Goal: Information Seeking & Learning: Find specific fact

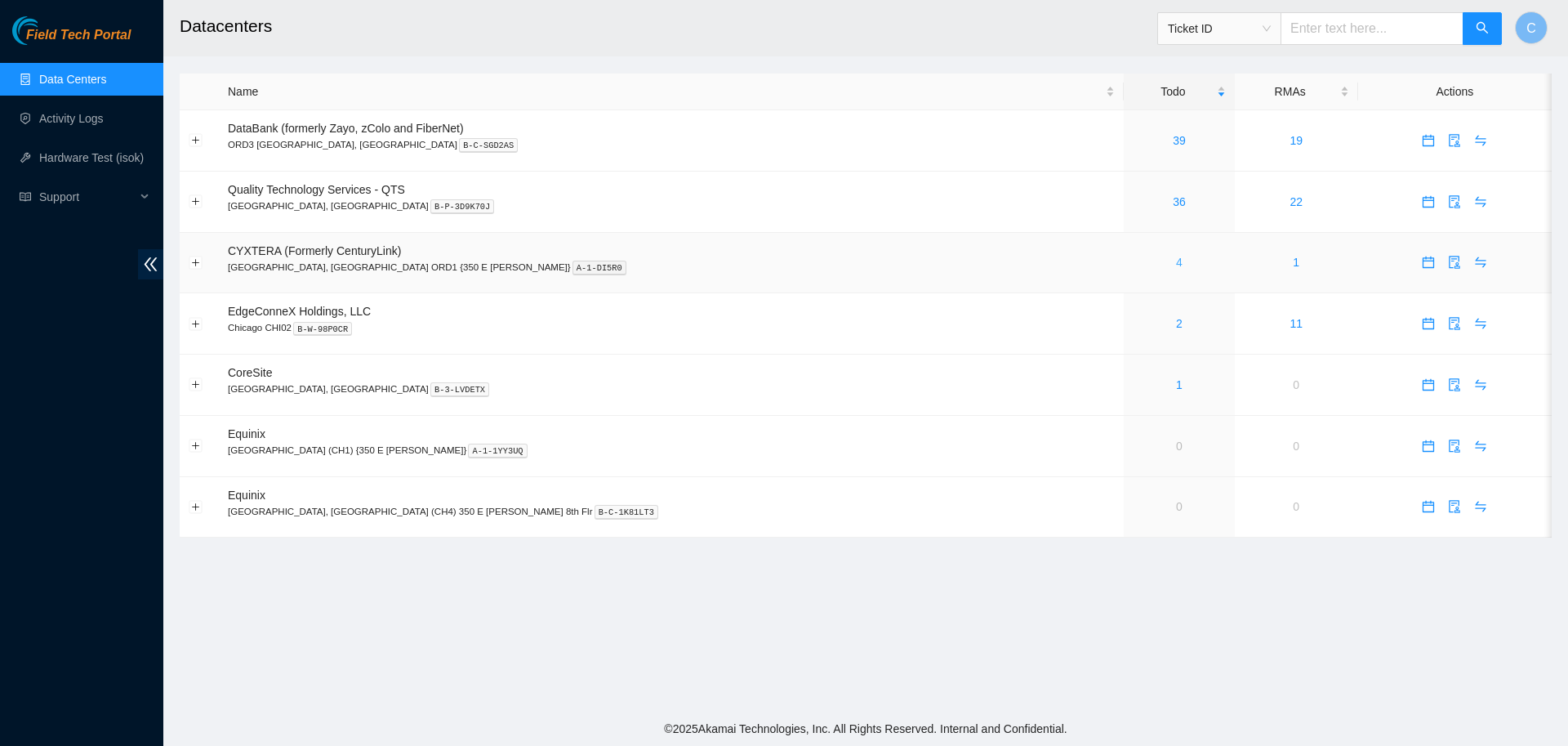
click at [1176, 265] on link "4" at bounding box center [1180, 262] width 7 height 13
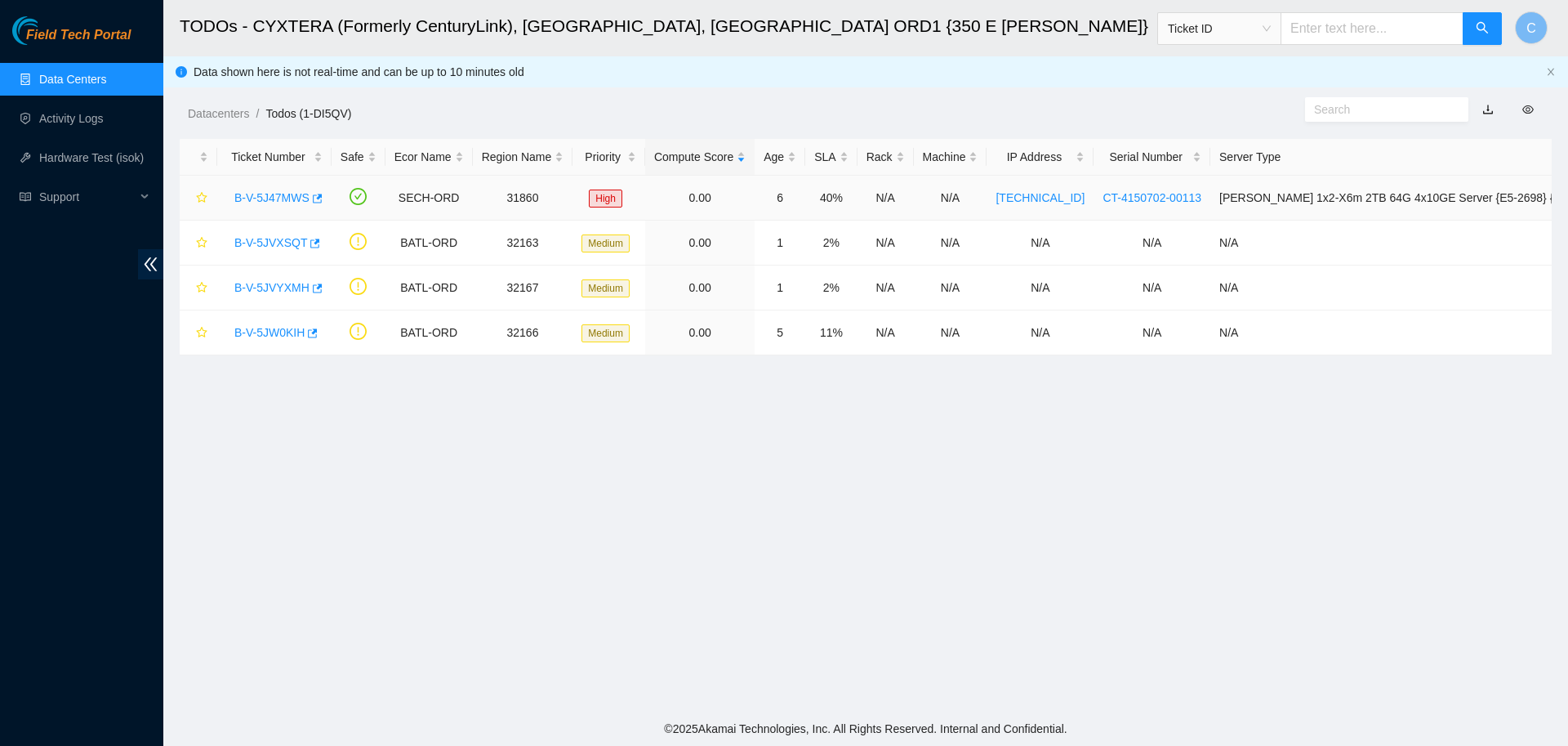
click at [259, 198] on link "B-V-5J47MWS" at bounding box center [272, 197] width 75 height 13
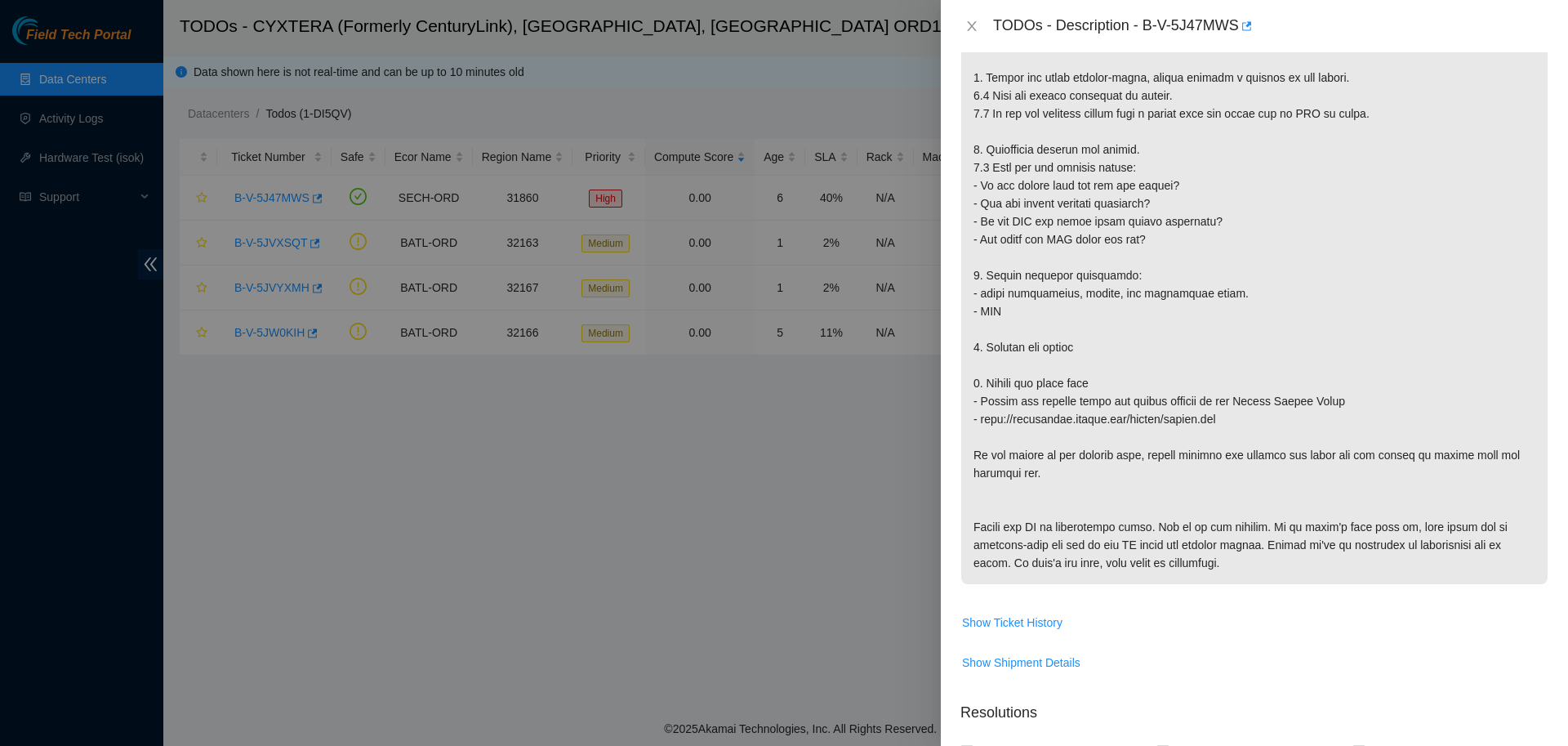
scroll to position [354, 0]
click at [1038, 617] on span "Show Ticket History" at bounding box center [1012, 620] width 100 height 18
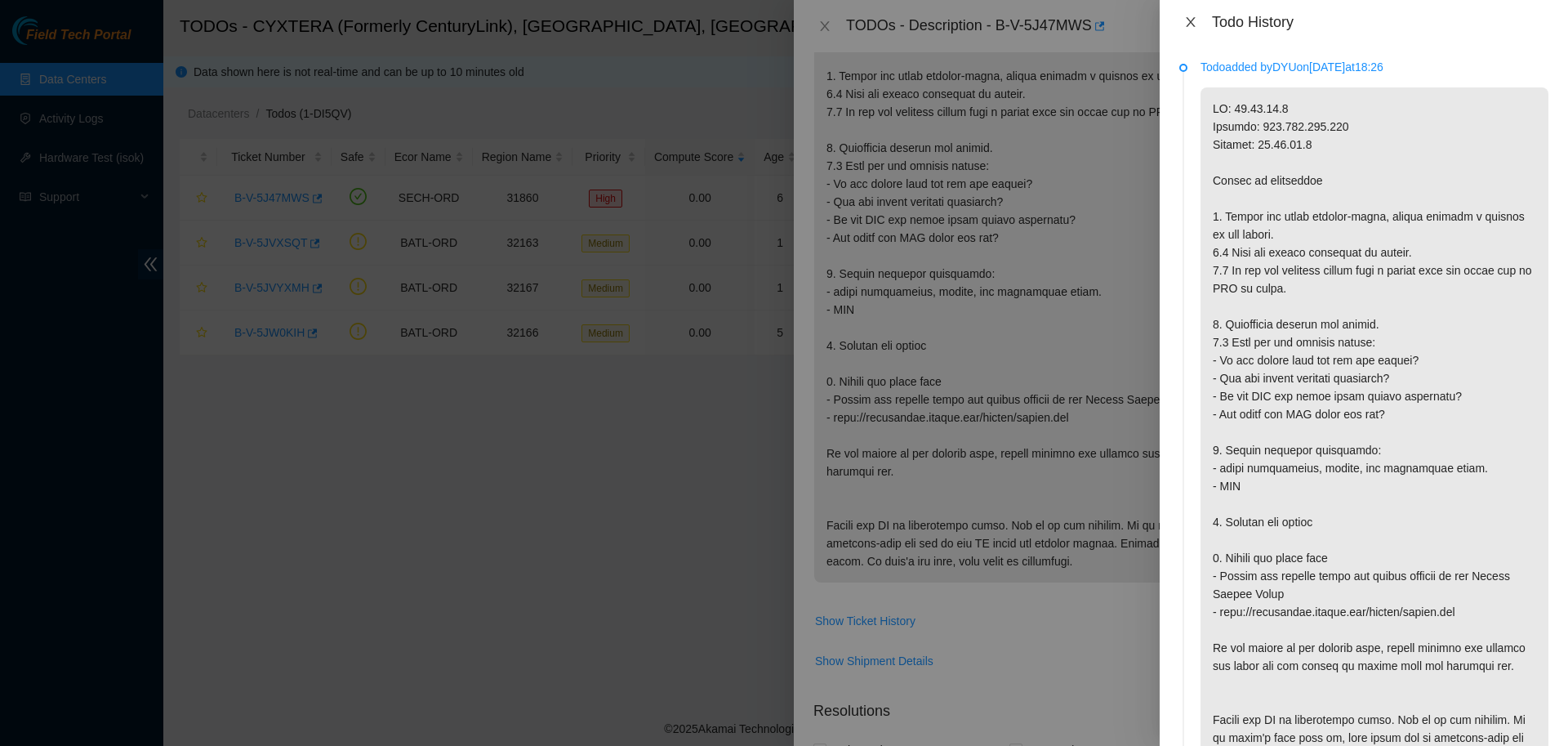
click at [1185, 25] on icon "close" at bounding box center [1190, 21] width 13 height 13
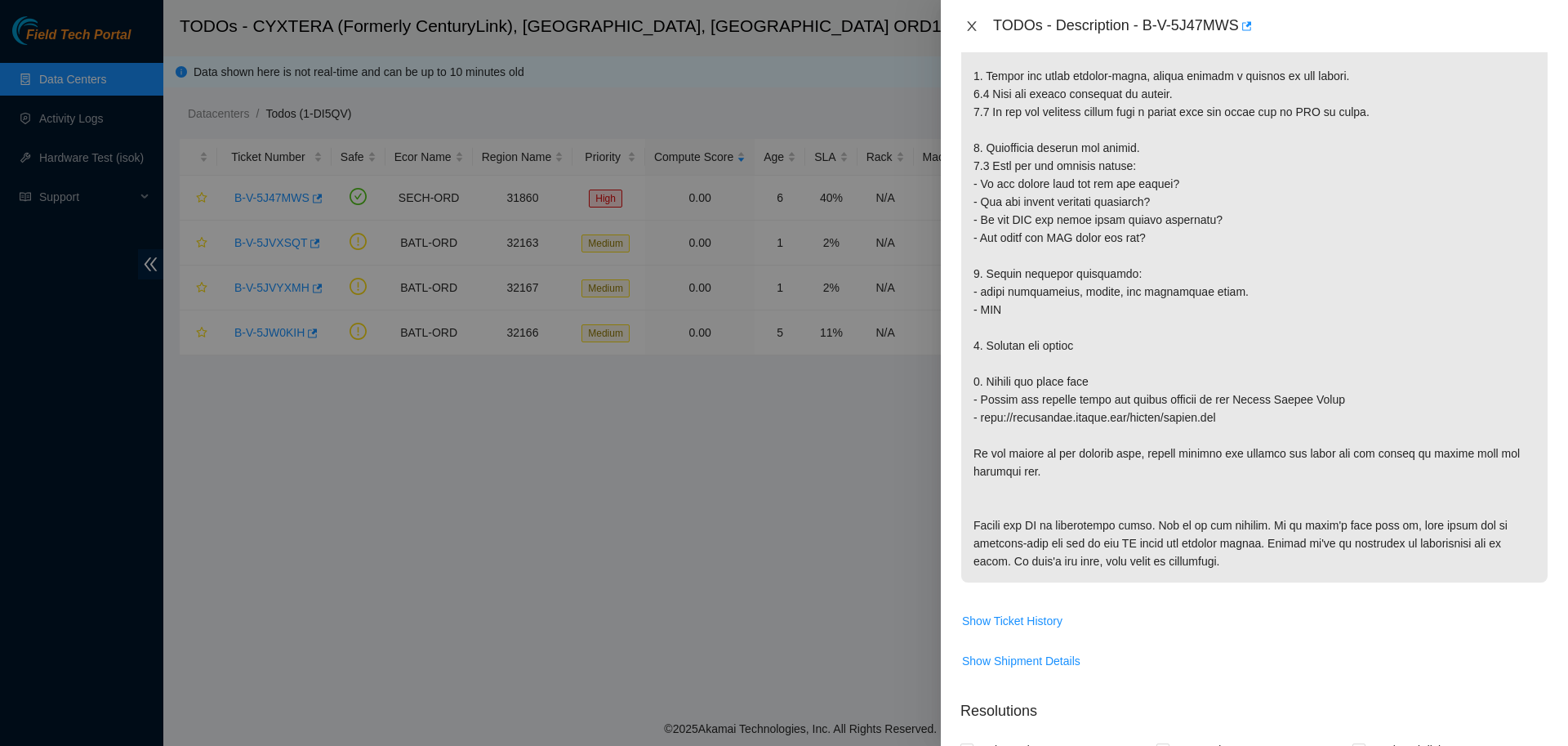
click at [970, 24] on icon "close" at bounding box center [971, 26] width 9 height 10
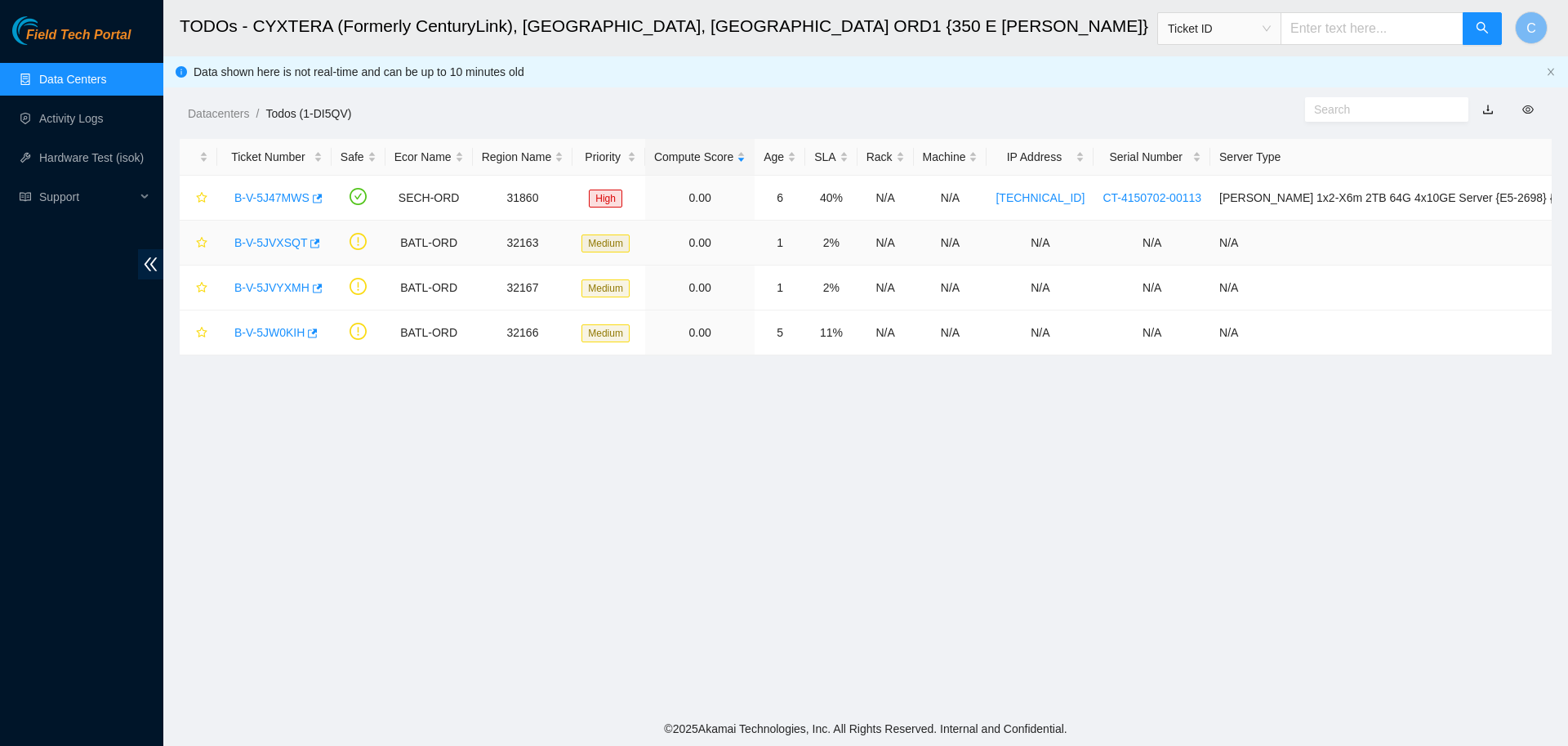
scroll to position [149, 0]
click at [78, 80] on link "Data Centers" at bounding box center [72, 78] width 67 height 13
click at [247, 196] on link "B-V-5J47MWS" at bounding box center [272, 197] width 75 height 13
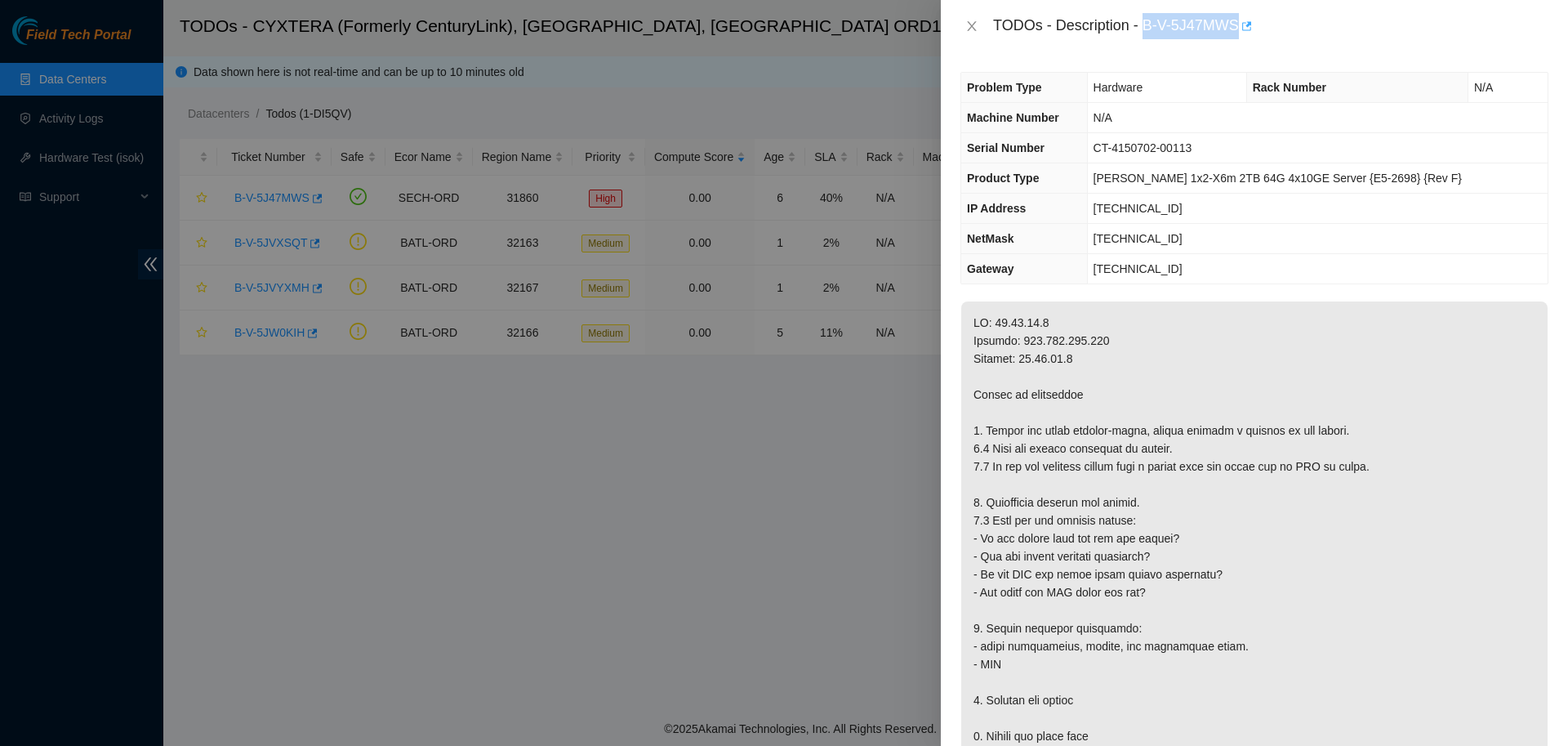
drag, startPoint x: 1138, startPoint y: 22, endPoint x: 1232, endPoint y: 30, distance: 94.3
click at [1232, 30] on div "TODOs - Description - B-V-5J47MWS" at bounding box center [1271, 25] width 555 height 26
copy div "B-V-5J47MWS"
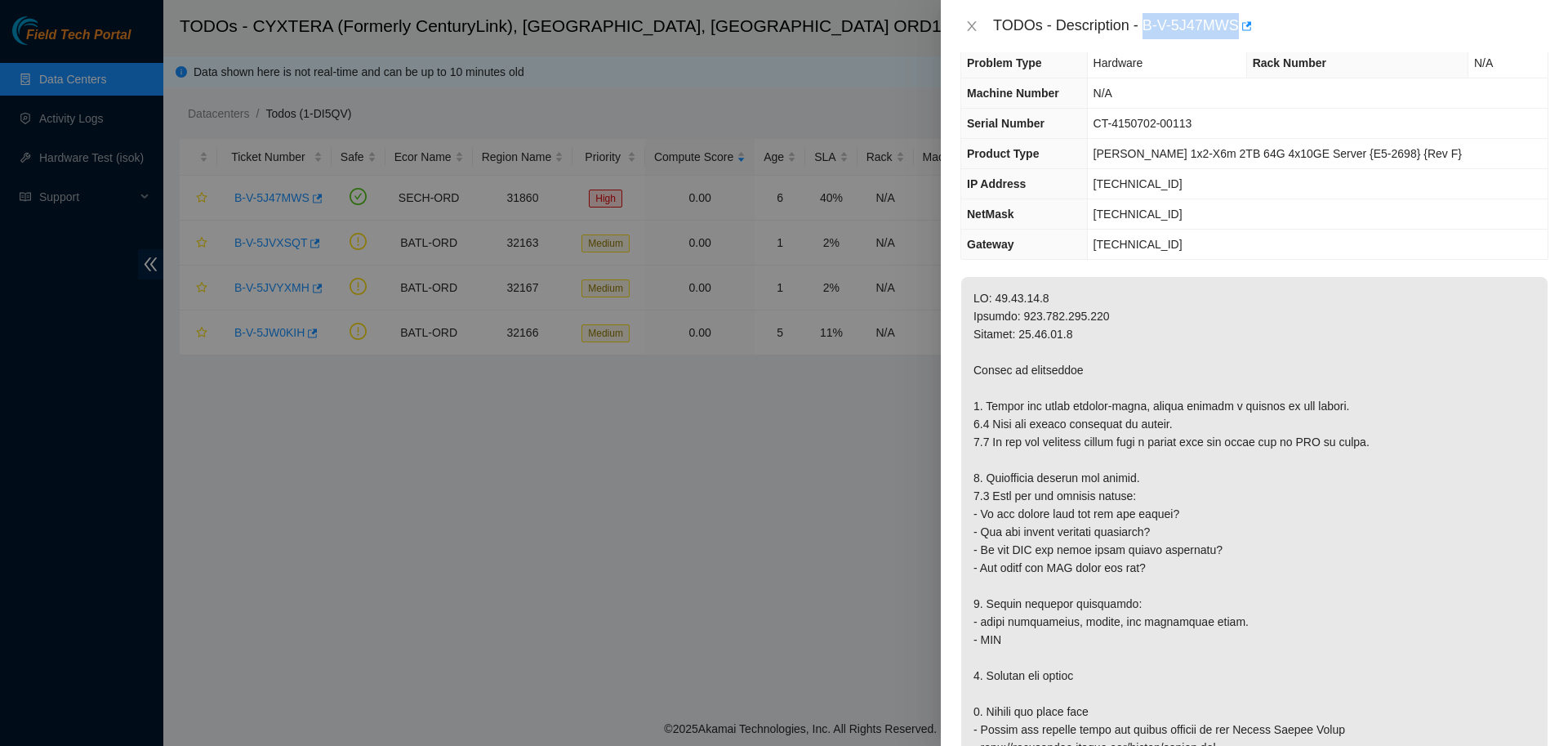
scroll to position [25, 0]
drag, startPoint x: 989, startPoint y: 295, endPoint x: 1054, endPoint y: 304, distance: 65.6
click at [1054, 304] on p at bounding box center [1254, 593] width 587 height 635
copy p "[TECHNICAL_ID]"
drag, startPoint x: 1138, startPoint y: 26, endPoint x: 1230, endPoint y: 33, distance: 92.3
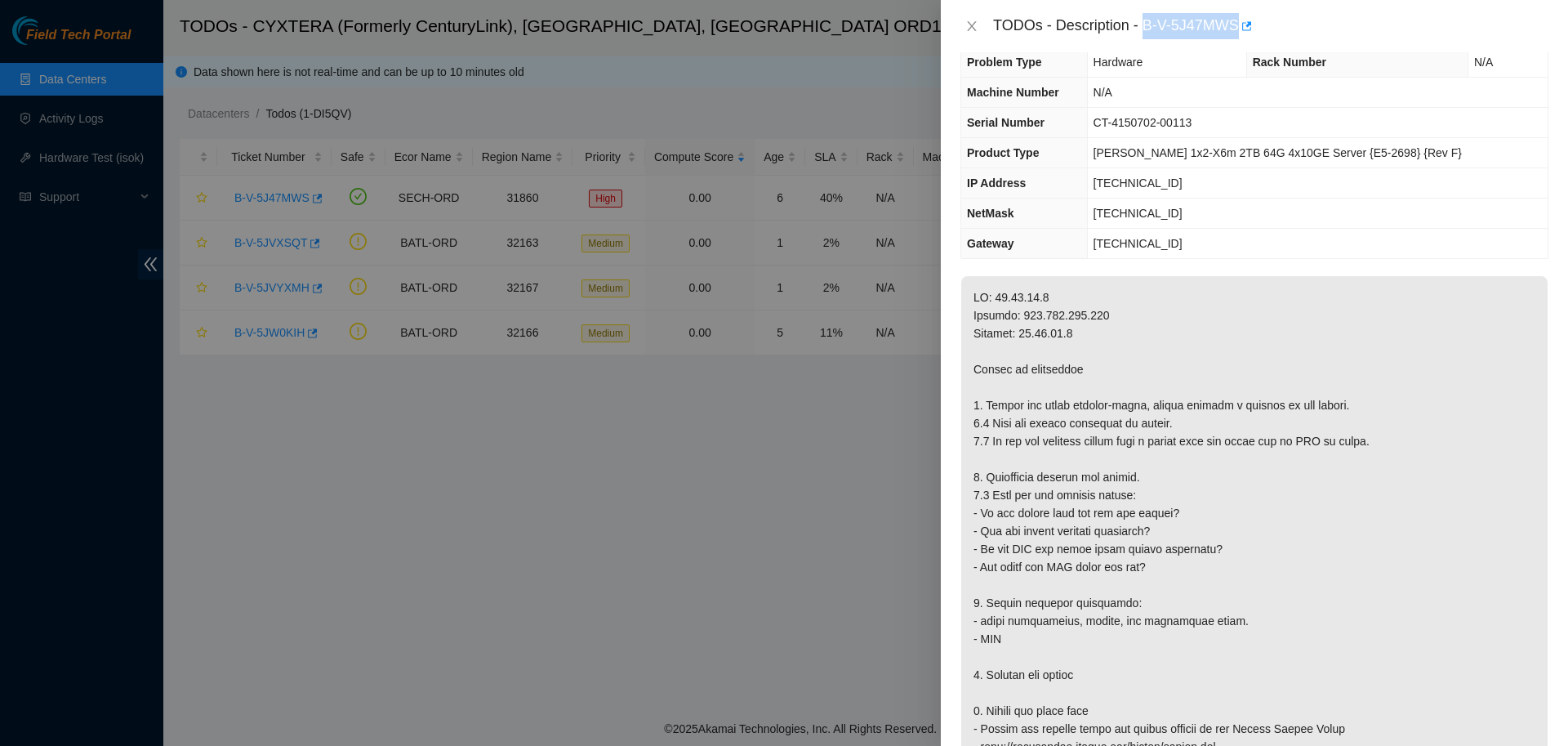
click at [1230, 33] on div "TODOs - Description - B-V-5J47MWS" at bounding box center [1271, 25] width 555 height 26
copy div "B-V-5J47MWS"
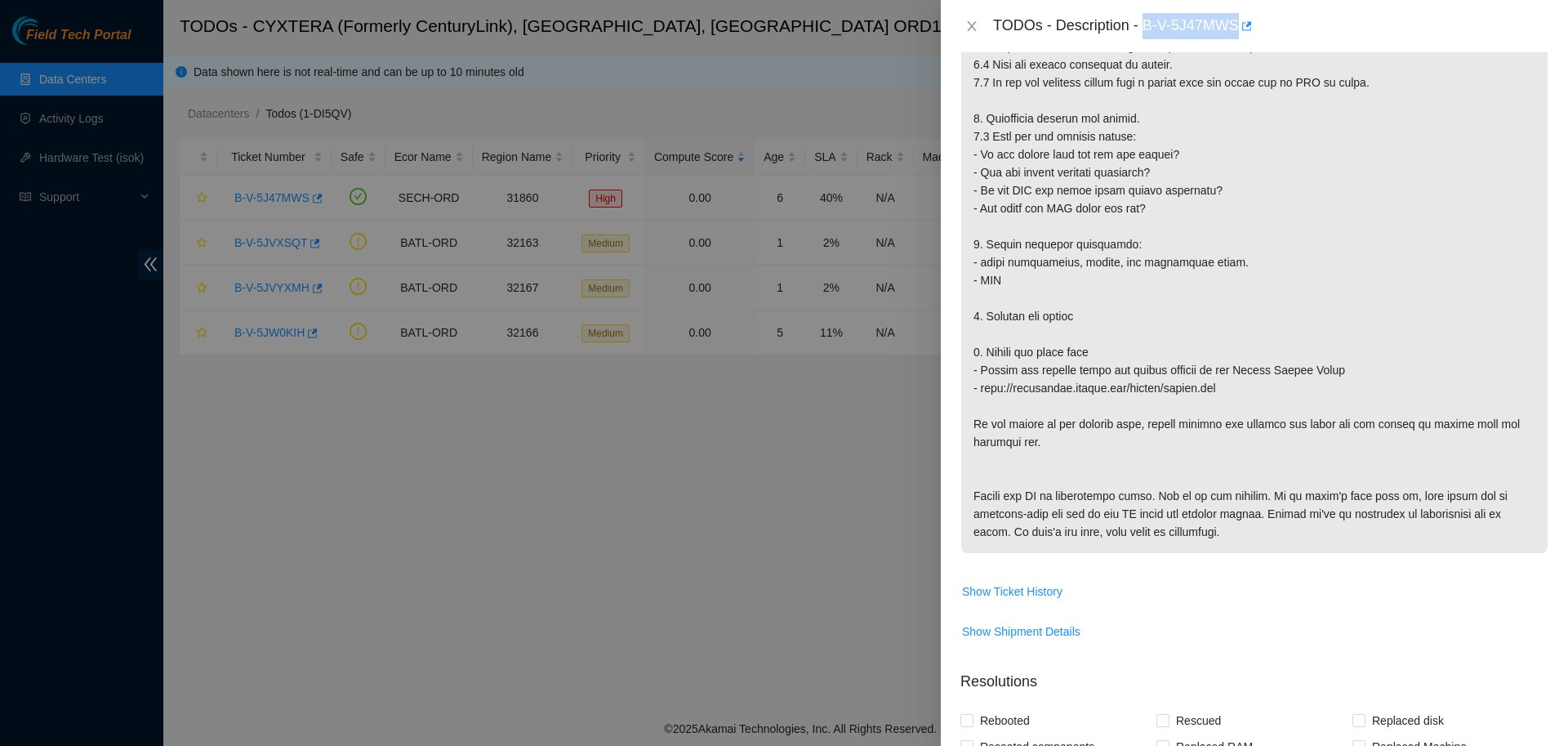
scroll to position [0, 0]
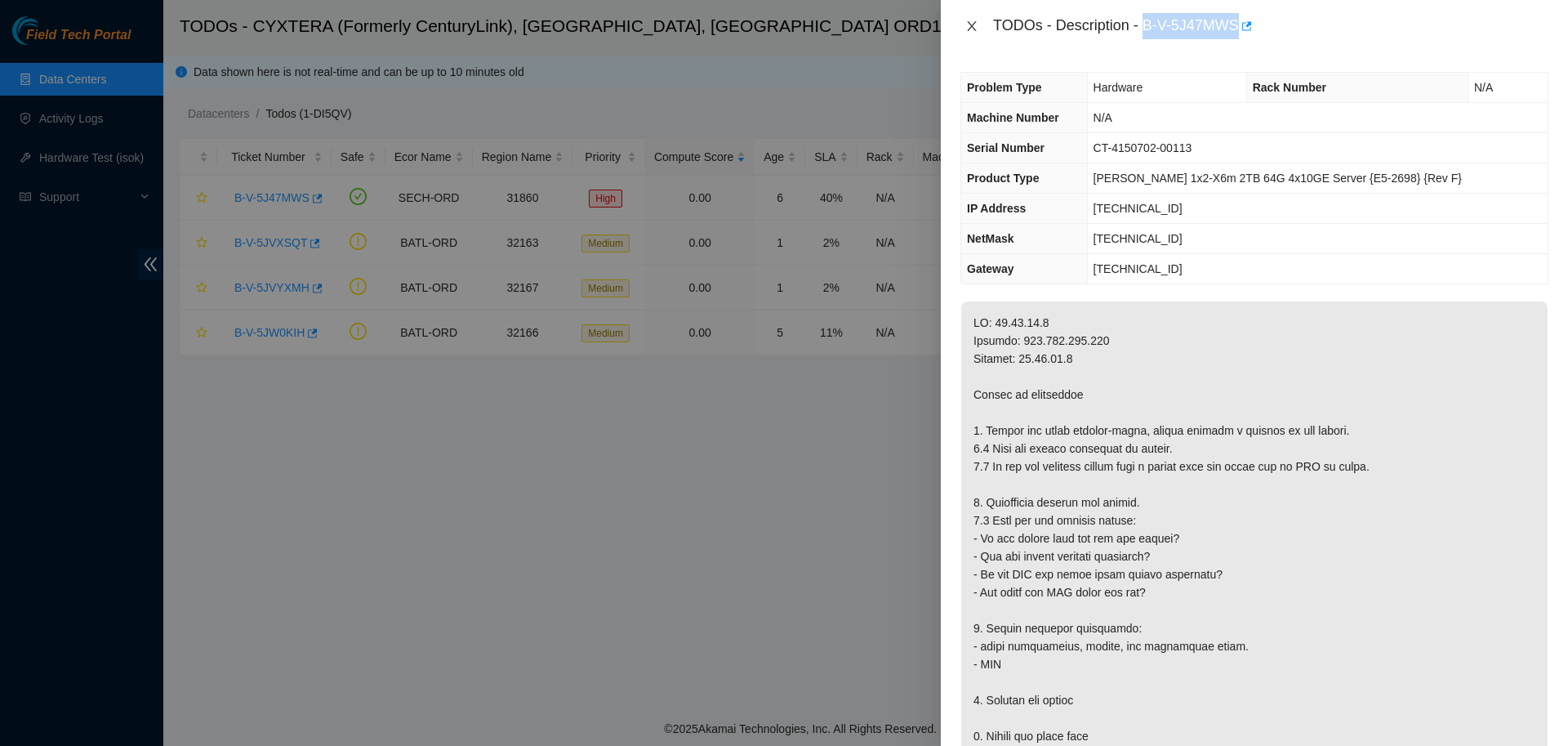
click at [968, 25] on icon "close" at bounding box center [971, 25] width 13 height 13
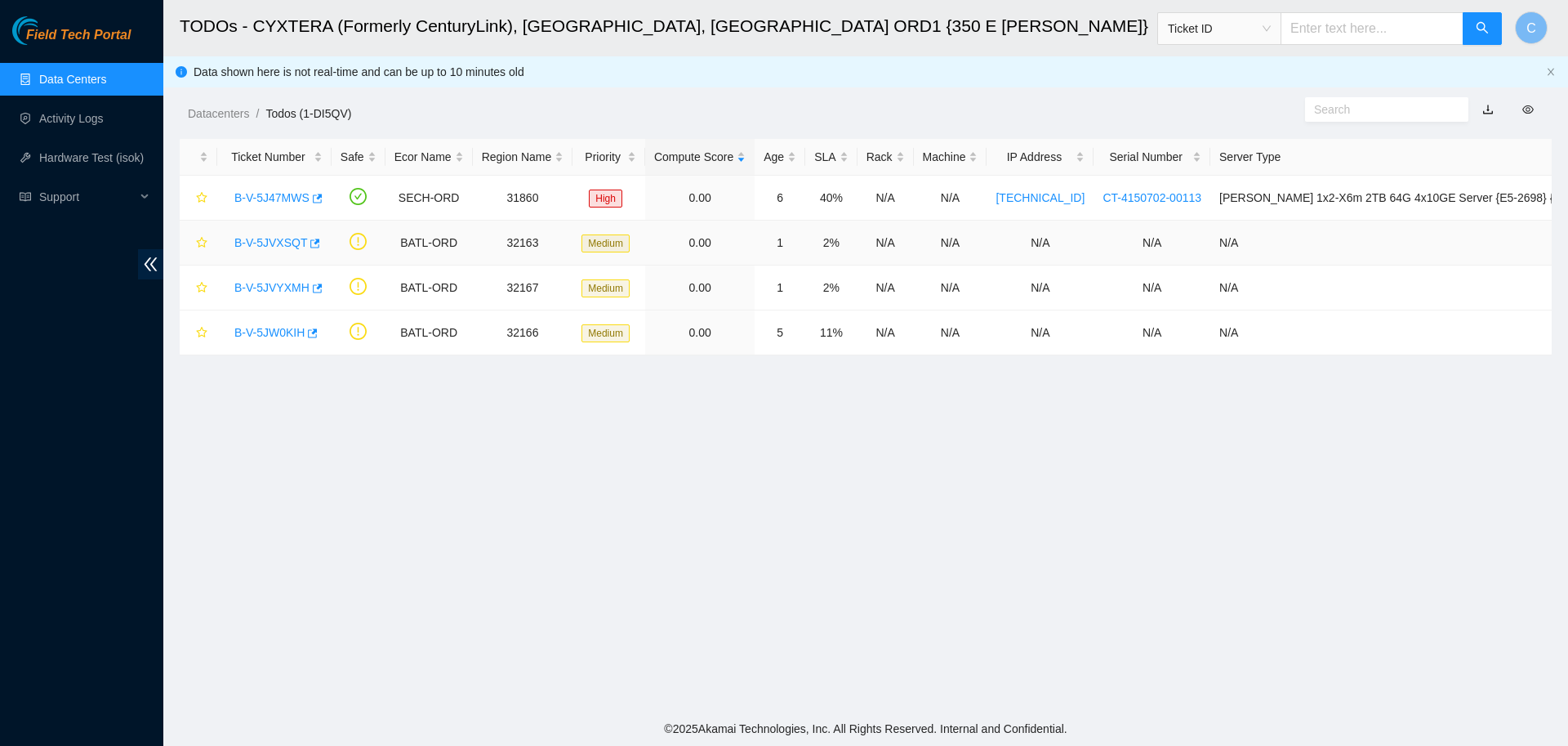
click at [283, 240] on link "B-V-5JVXSQT" at bounding box center [271, 242] width 73 height 13
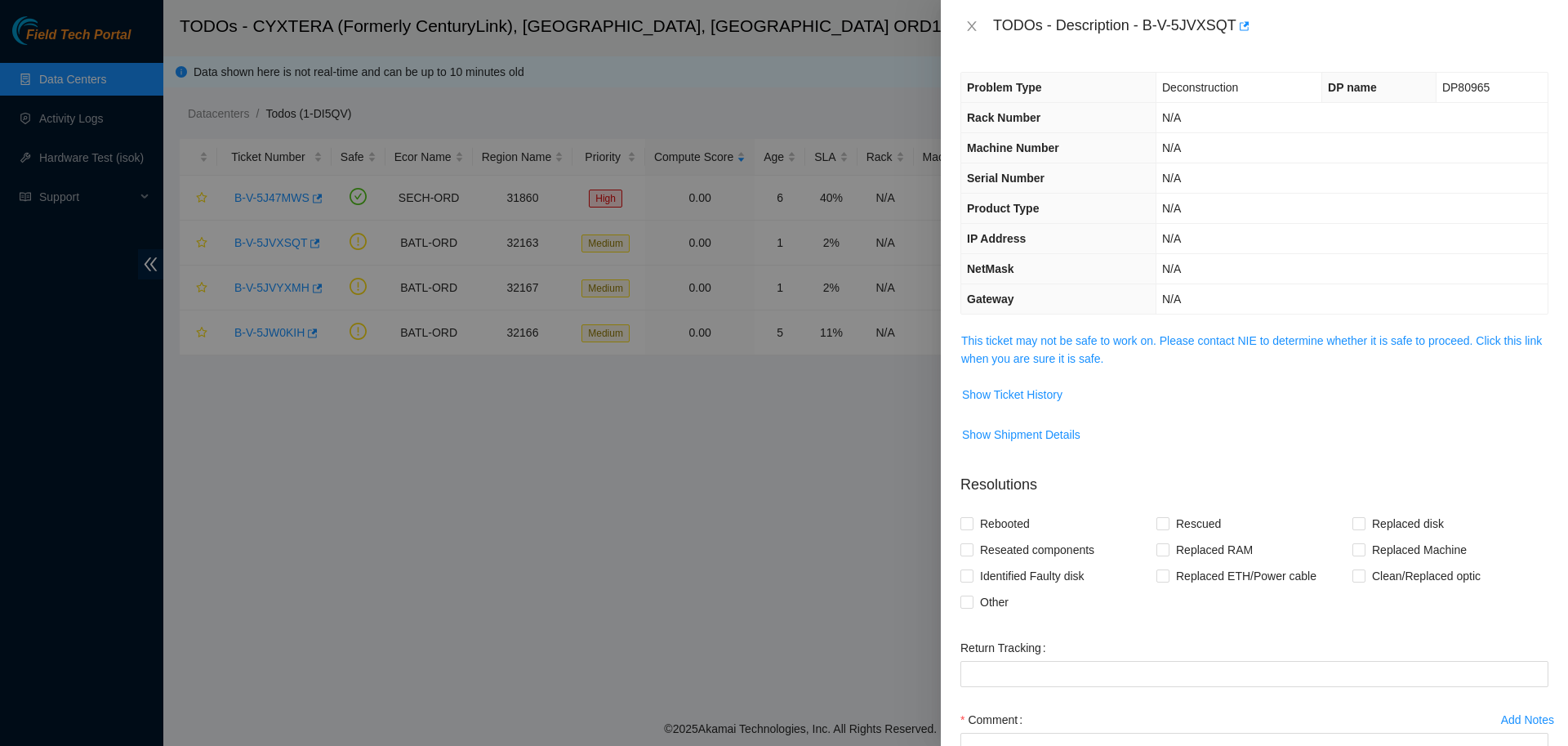
click at [1072, 350] on span "This ticket may not be safe to work on. Please contact NIE to determine whether…" at bounding box center [1254, 349] width 587 height 36
click at [1068, 345] on link "This ticket may not be safe to work on. Please contact NIE to determine whether…" at bounding box center [1252, 349] width 581 height 31
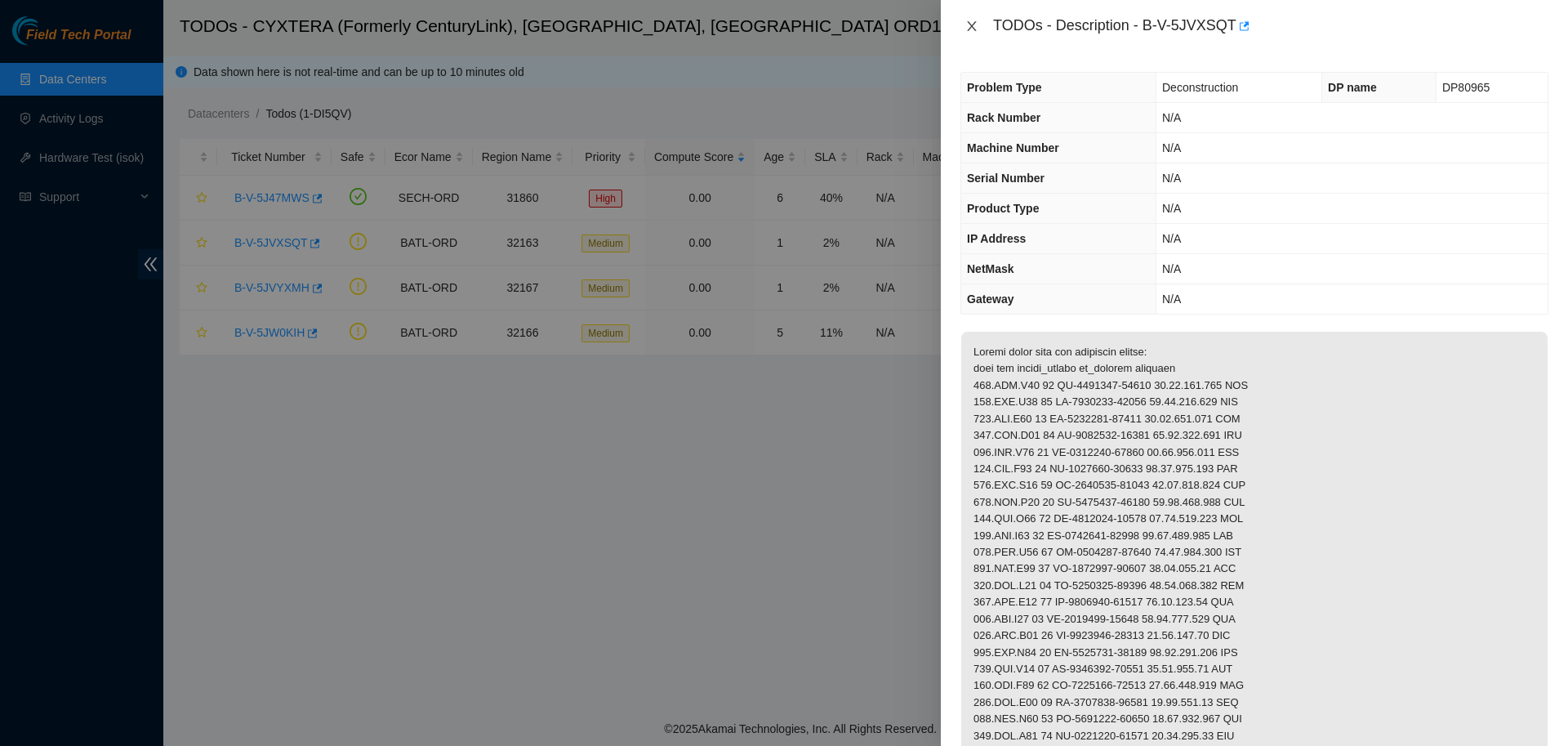
click at [969, 30] on icon "close" at bounding box center [971, 25] width 13 height 13
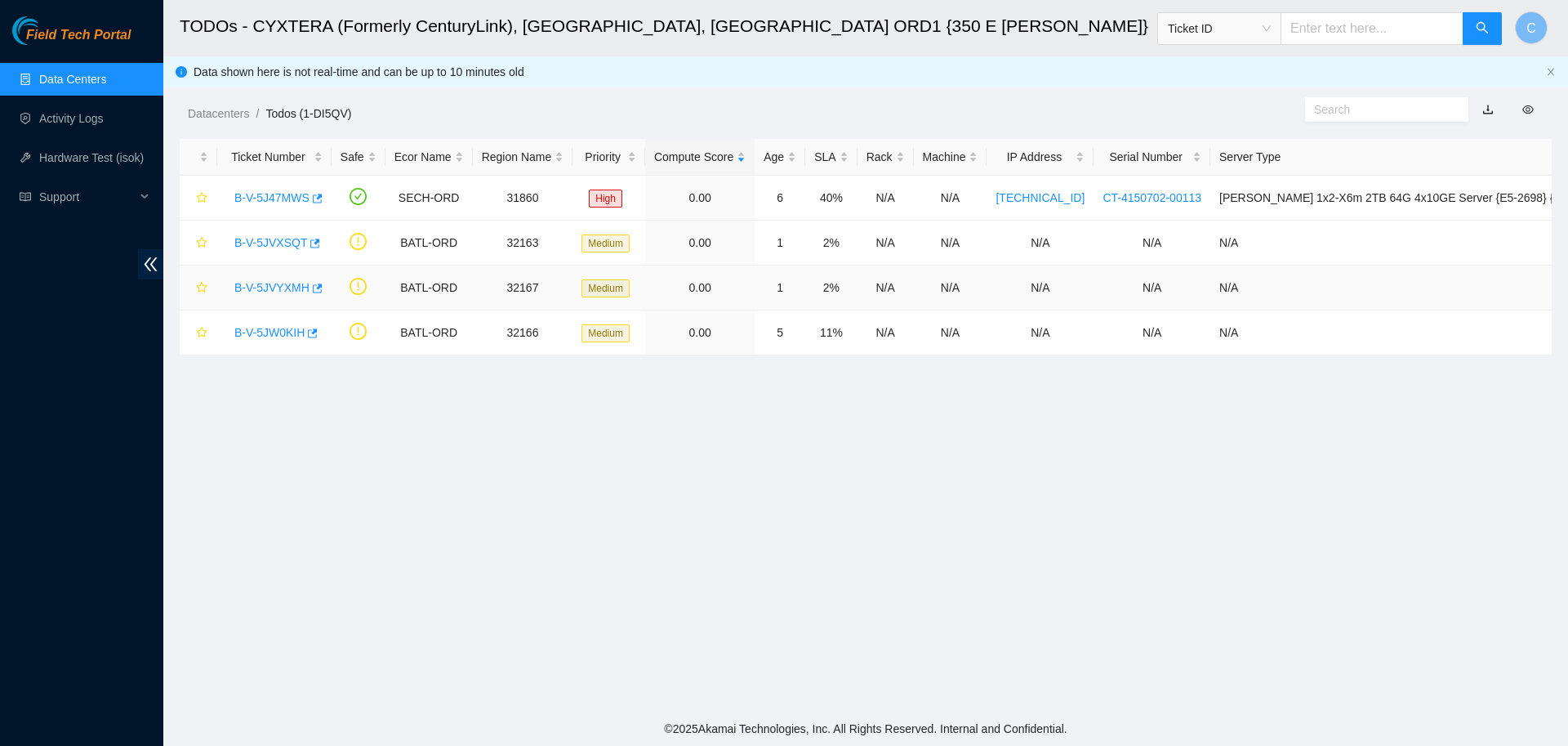
click at [278, 291] on link "B-V-5JVYXMH" at bounding box center [272, 287] width 75 height 13
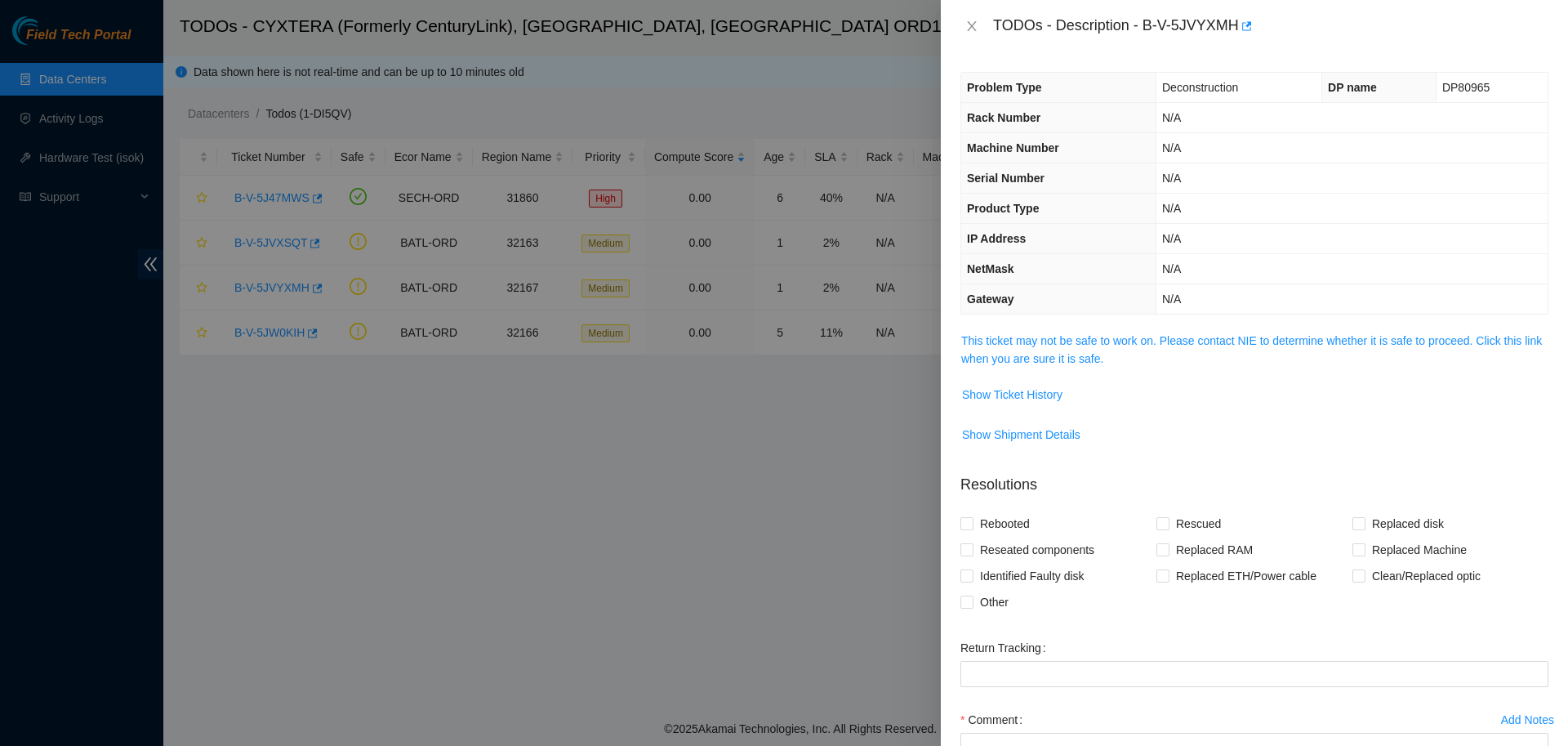
click at [1074, 349] on span "This ticket may not be safe to work on. Please contact NIE to determine whether…" at bounding box center [1254, 349] width 587 height 36
click at [1086, 343] on link "This ticket may not be safe to work on. Please contact NIE to determine whether…" at bounding box center [1252, 349] width 581 height 31
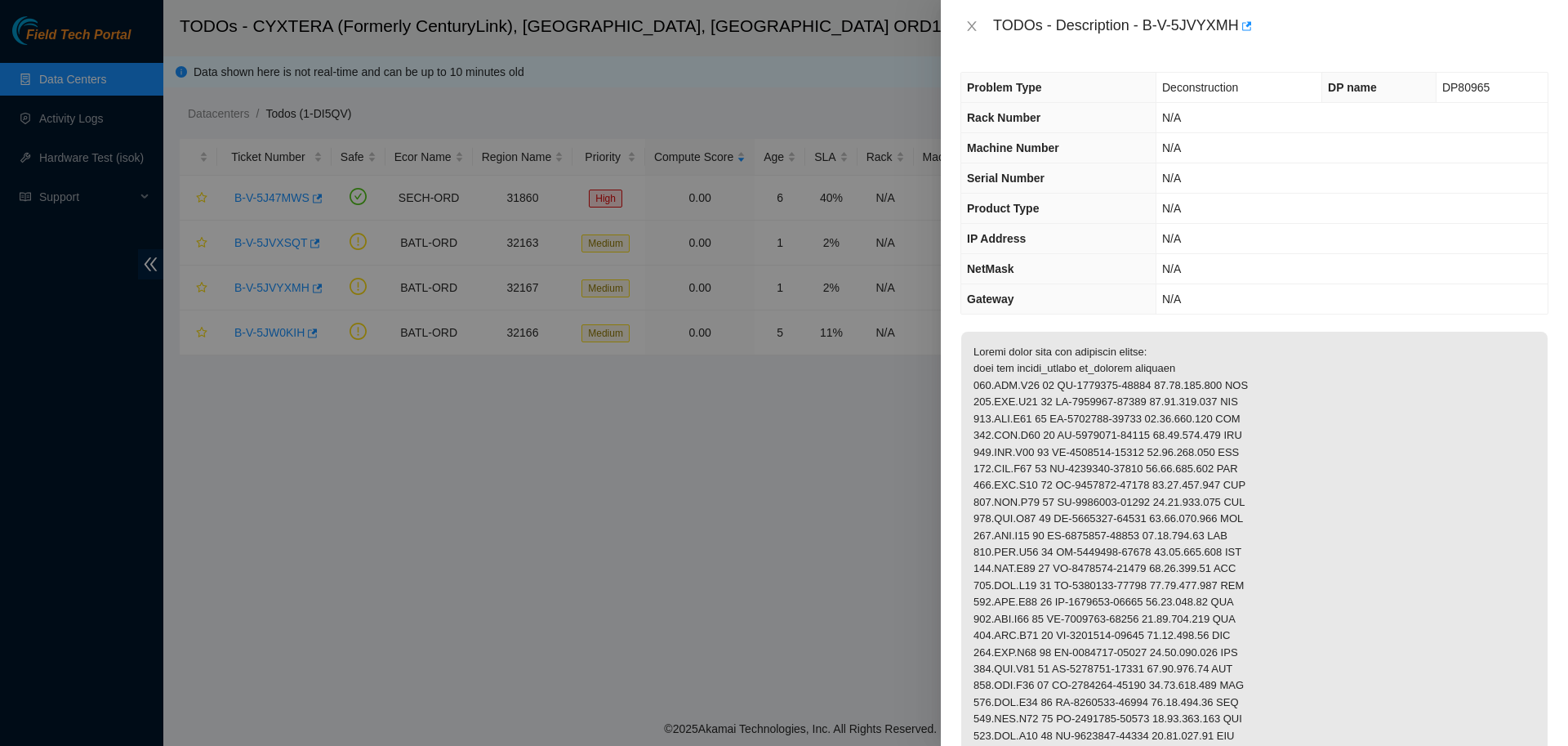
click at [970, 15] on div "TODOs - Description - B-V-5JVYXMH" at bounding box center [1254, 25] width 588 height 26
click at [970, 25] on icon "close" at bounding box center [971, 26] width 9 height 10
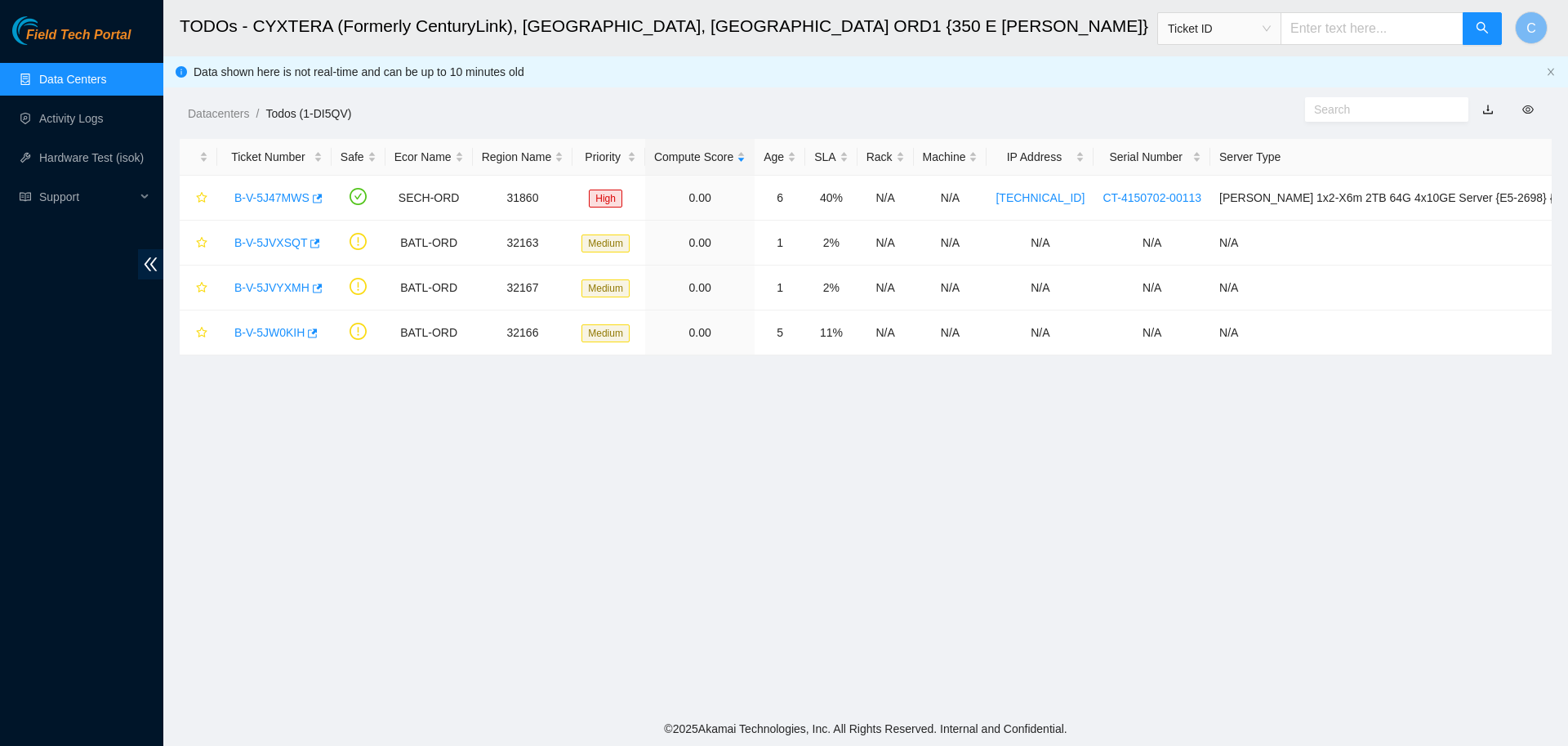
click at [94, 80] on link "Data Centers" at bounding box center [72, 78] width 67 height 13
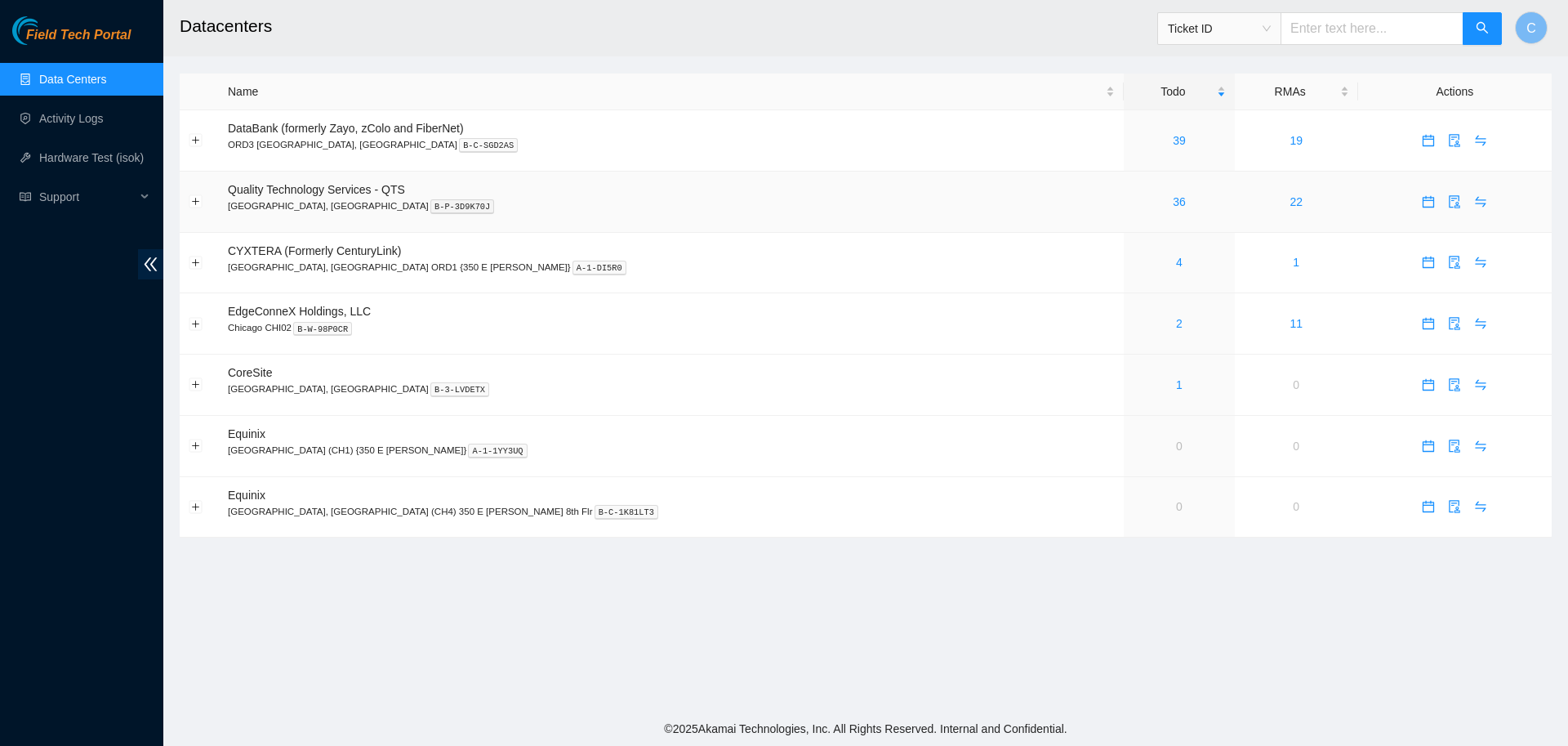
click at [1133, 192] on div "36" at bounding box center [1178, 201] width 92 height 18
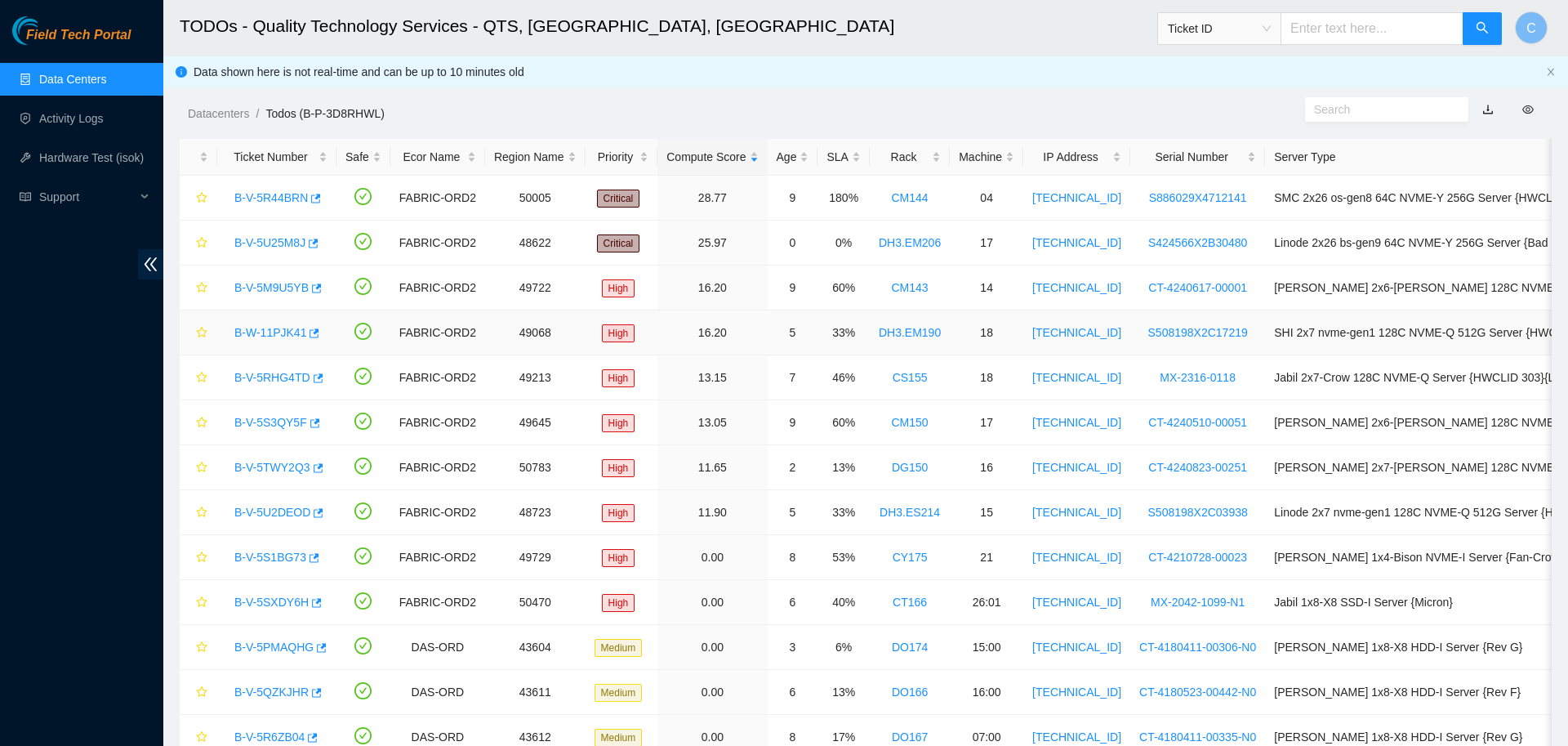
click at [279, 331] on link "B-W-11PJK41" at bounding box center [270, 332] width 72 height 13
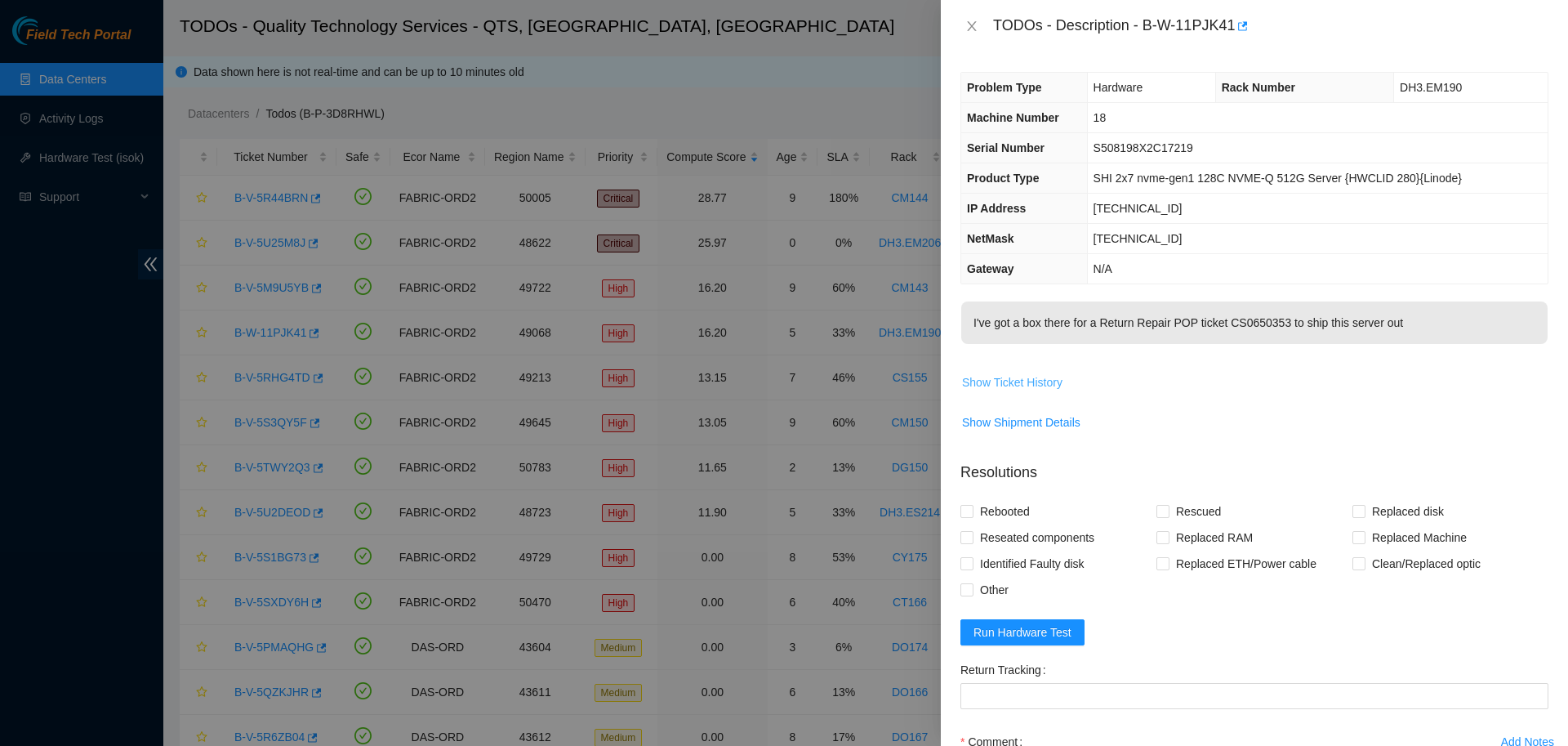
click at [1040, 383] on span "Show Ticket History" at bounding box center [1012, 381] width 100 height 18
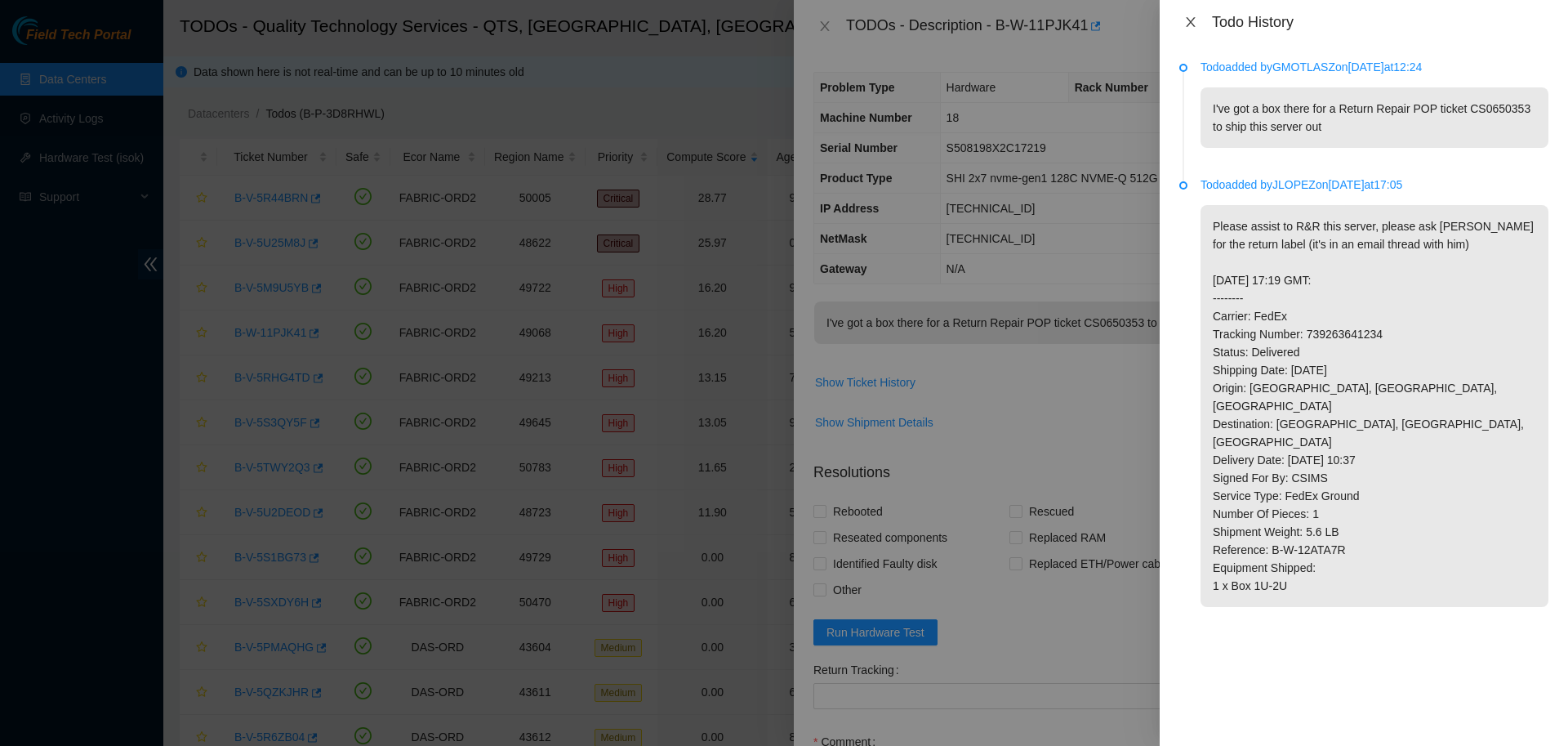
click at [1187, 19] on icon "close" at bounding box center [1190, 22] width 9 height 10
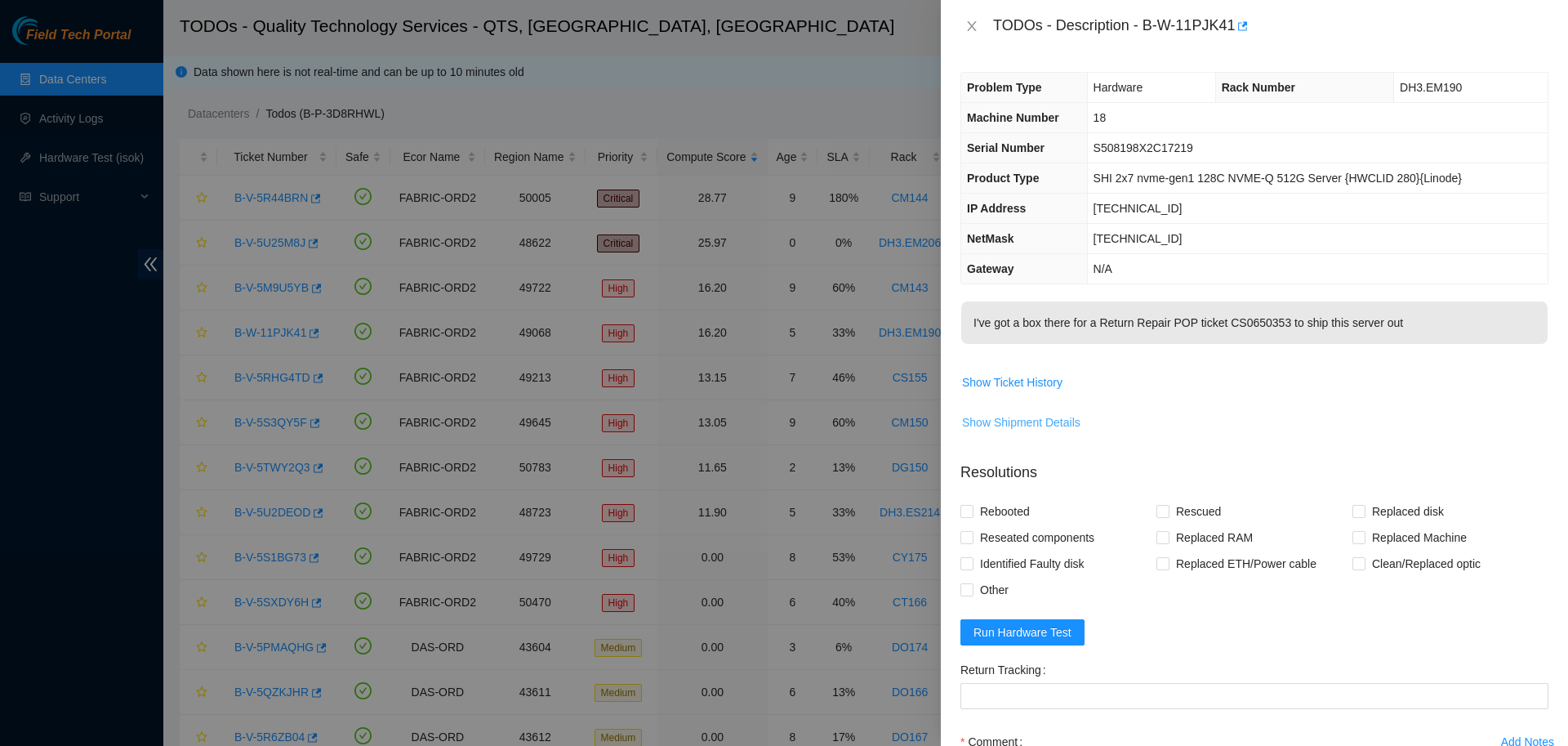
click at [1038, 421] on span "Show Shipment Details" at bounding box center [1021, 422] width 118 height 18
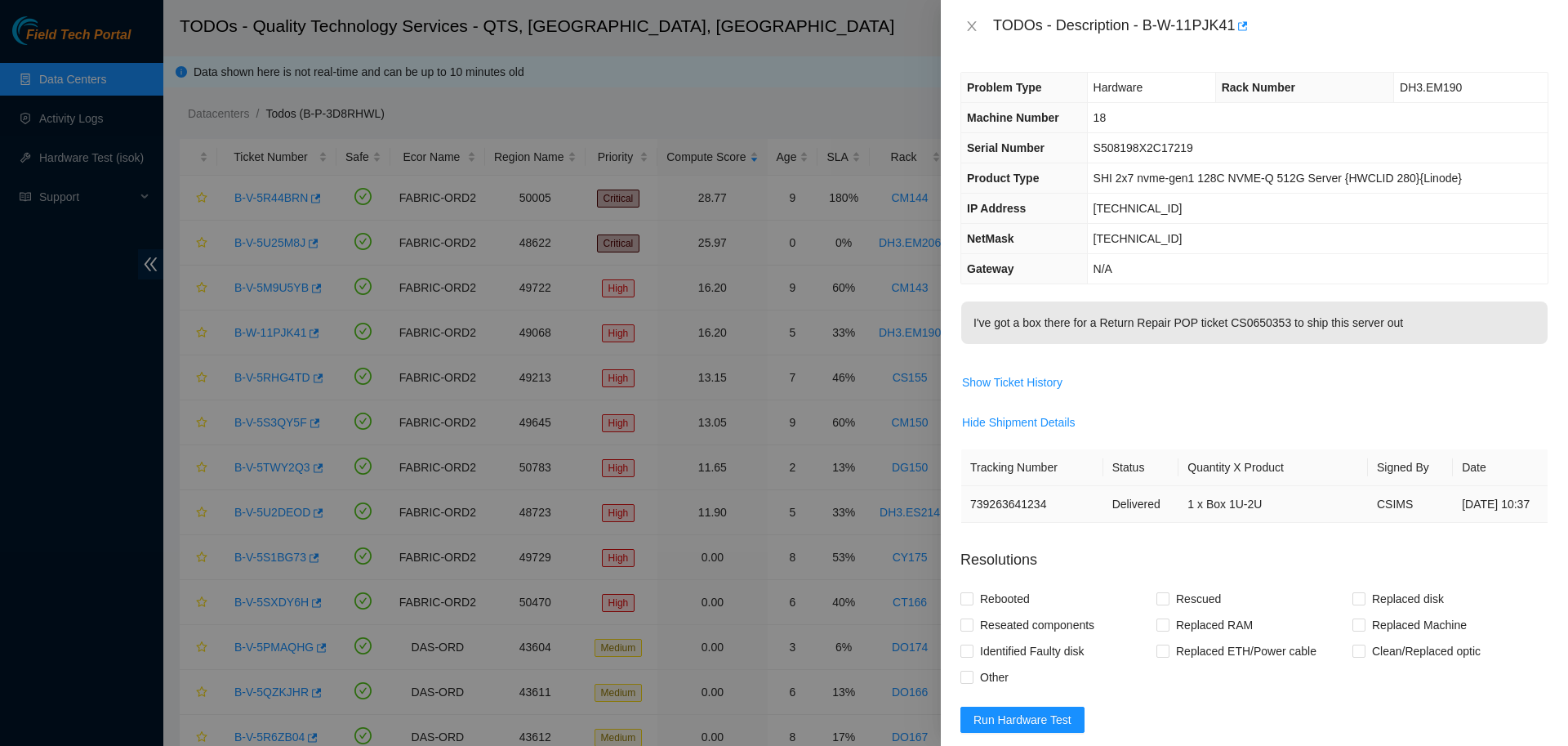
click at [1004, 517] on td "739263641234" at bounding box center [1032, 505] width 142 height 37
copy td "739263641234"
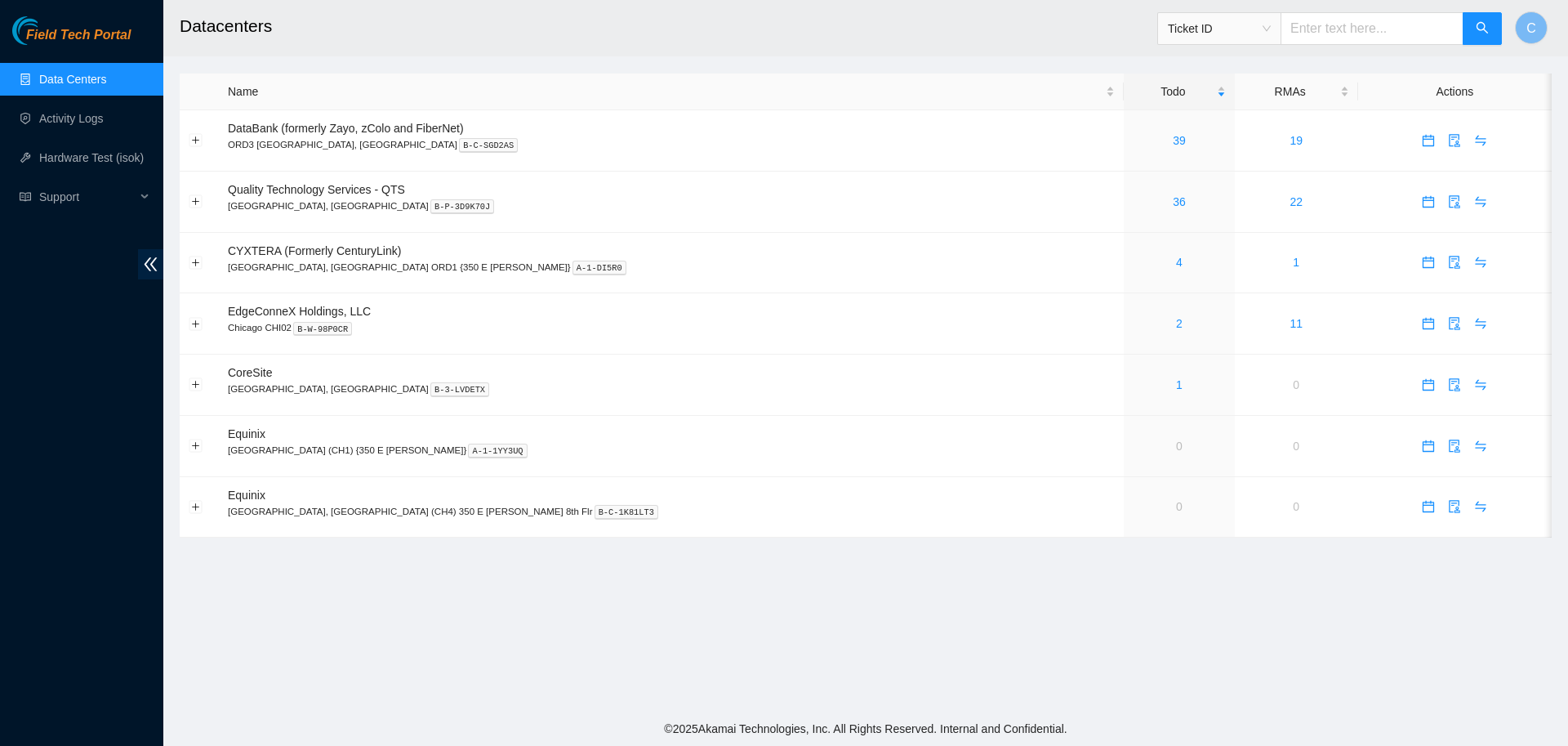
click at [1261, 25] on span "Ticket ID" at bounding box center [1219, 28] width 103 height 24
click at [1219, 140] on div "IP Address" at bounding box center [1231, 138] width 103 height 18
click at [1328, 38] on input "text" at bounding box center [1372, 29] width 183 height 33
paste input "[TECHNICAL_ID]"
type input "[TECHNICAL_ID]"
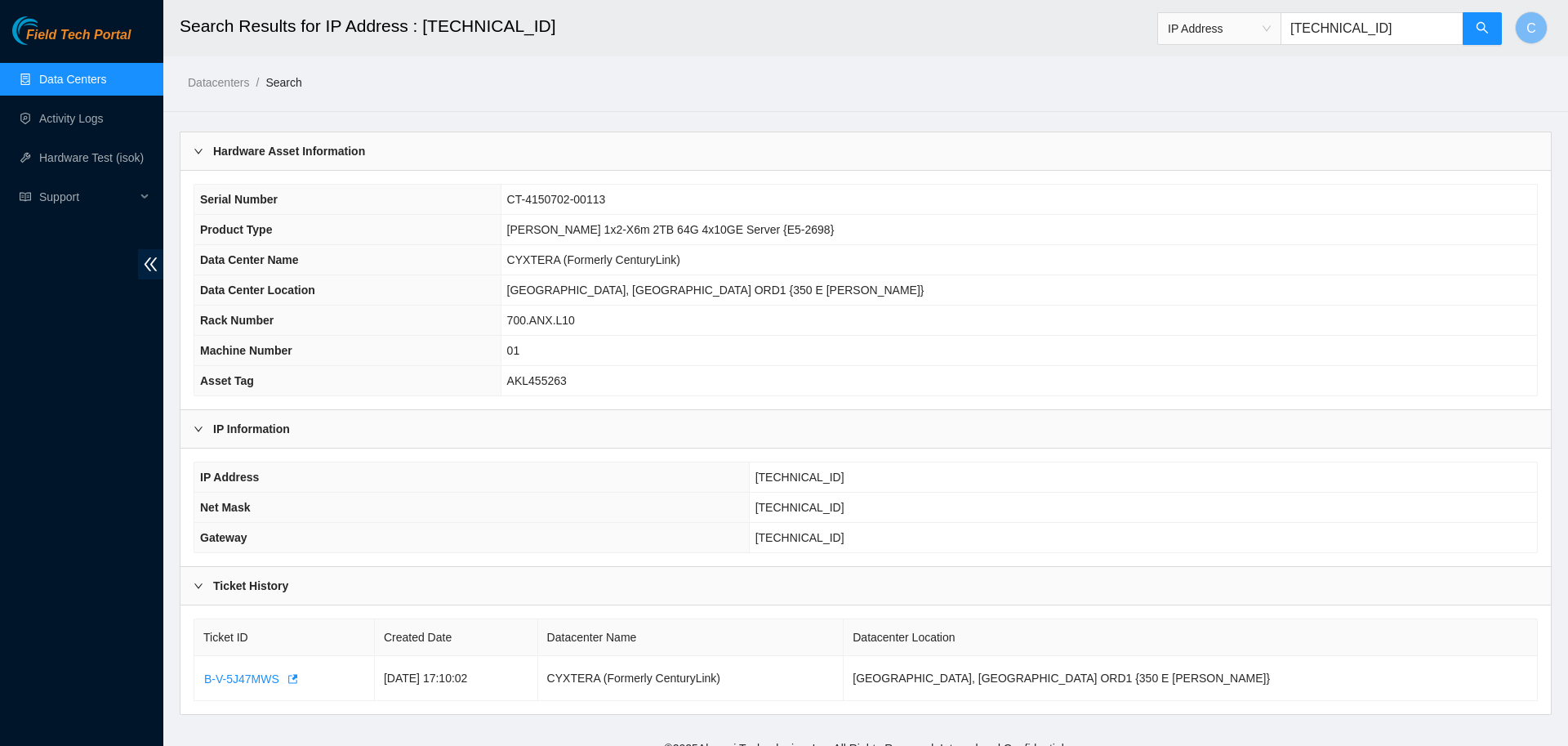
scroll to position [19, 0]
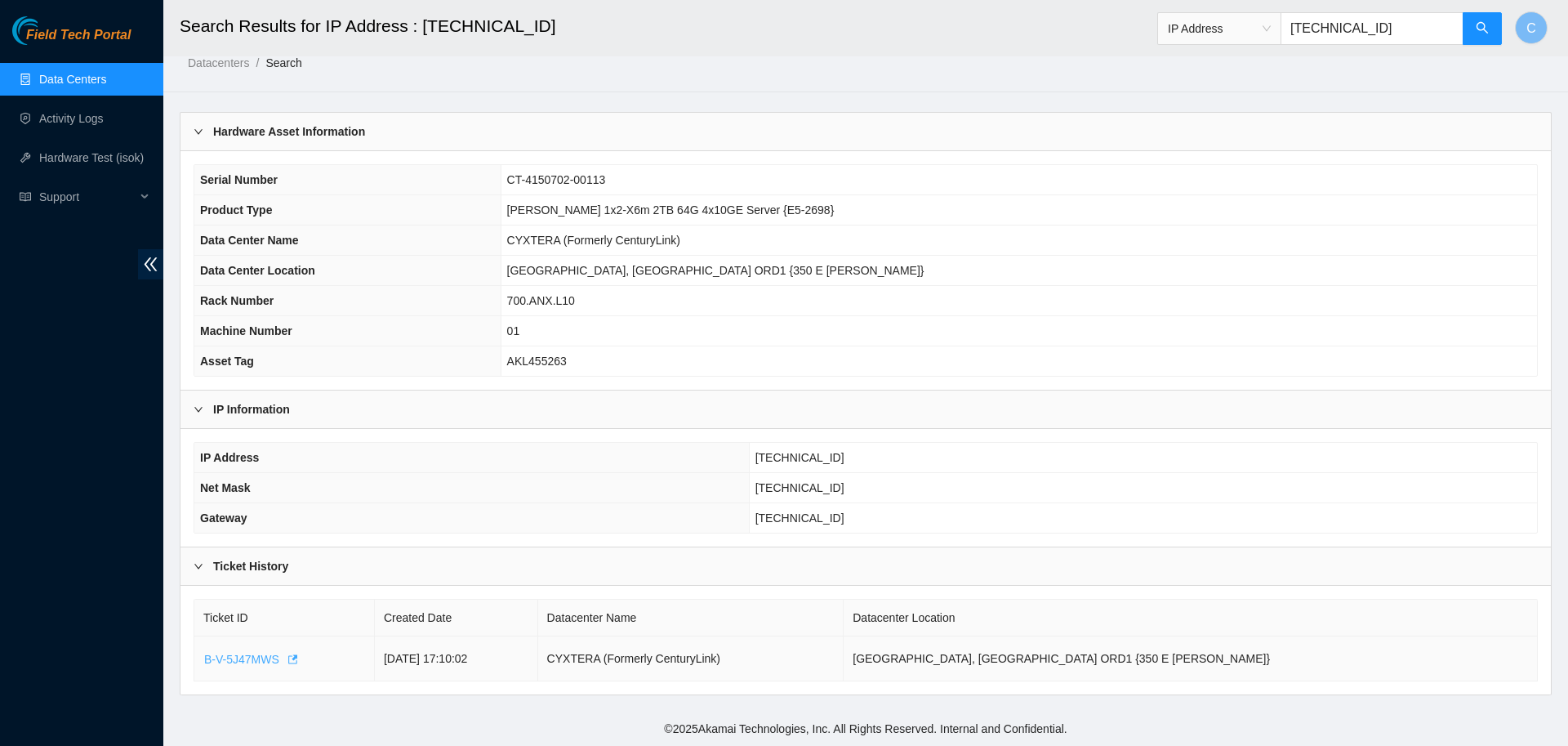
drag, startPoint x: 197, startPoint y: 656, endPoint x: 277, endPoint y: 664, distance: 80.4
click at [277, 664] on td "B-V-5J47MWS" at bounding box center [284, 658] width 181 height 45
drag, startPoint x: 277, startPoint y: 664, endPoint x: 216, endPoint y: 698, distance: 69.8
click at [216, 698] on main "Search Results for IP Address : 23.57.98.2 IP Address 23.57.98.2 C Datacenters …" at bounding box center [866, 346] width 1405 height 731
drag, startPoint x: 196, startPoint y: 661, endPoint x: 270, endPoint y: 664, distance: 74.1
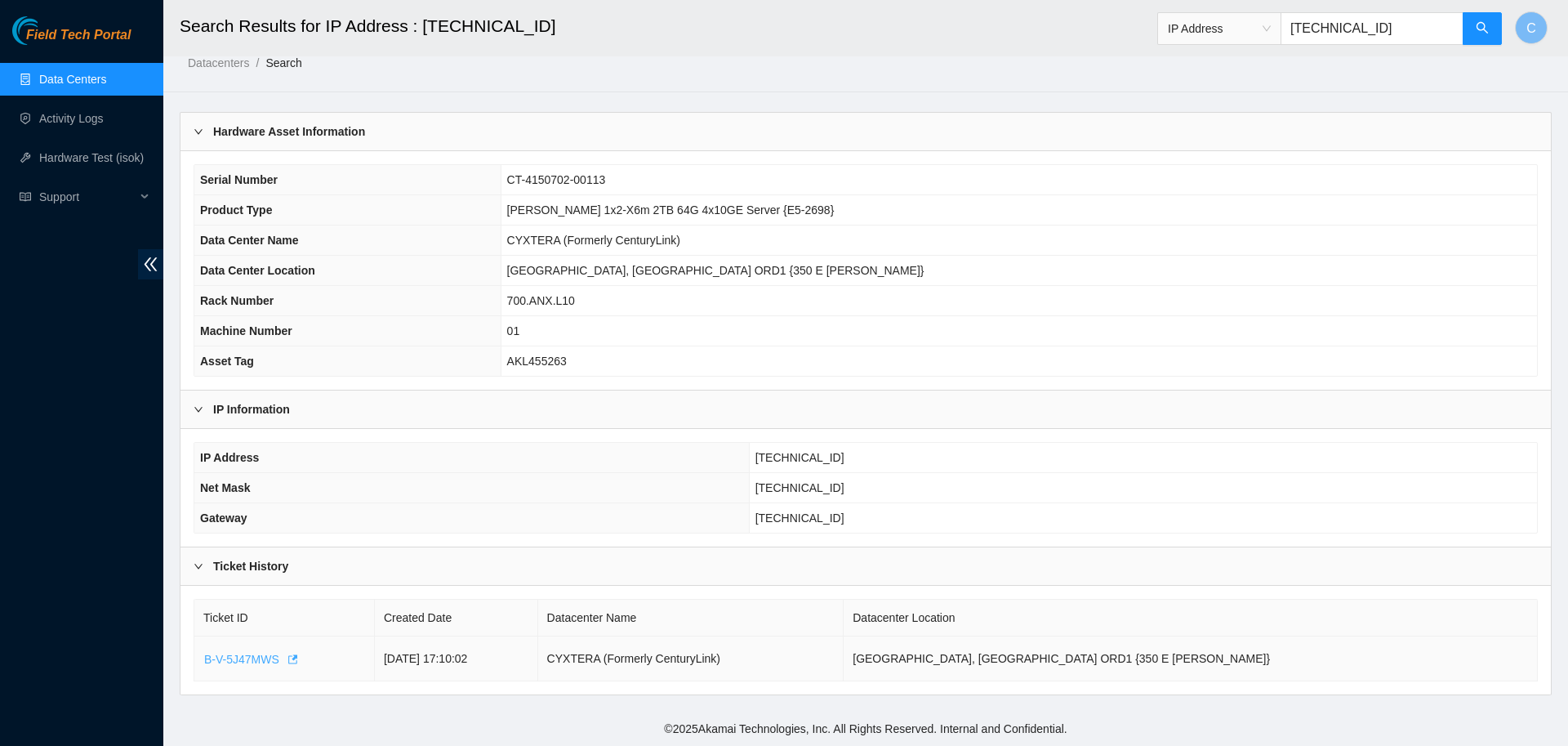
click at [270, 664] on td "B-V-5J47MWS" at bounding box center [284, 658] width 181 height 45
drag, startPoint x: 201, startPoint y: 660, endPoint x: 290, endPoint y: 664, distance: 89.1
click at [290, 664] on td "B-V-5J47MWS" at bounding box center [284, 658] width 181 height 45
click at [436, 583] on div "Ticket History" at bounding box center [866, 565] width 1371 height 38
